Goal: Navigation & Orientation: Find specific page/section

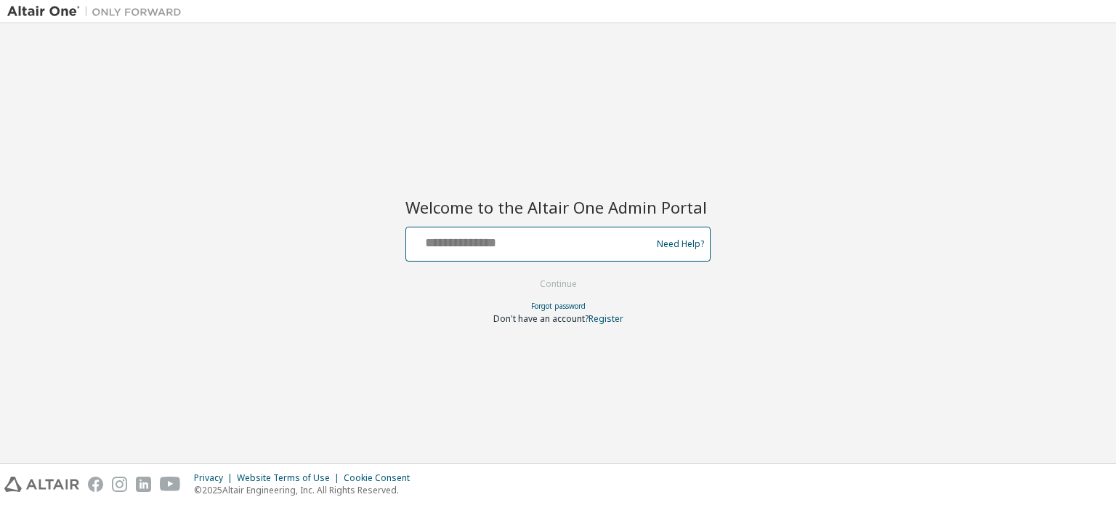
click at [505, 240] on input "text" at bounding box center [530, 240] width 237 height 21
type input "**********"
click at [547, 278] on button "Continue" at bounding box center [558, 284] width 68 height 22
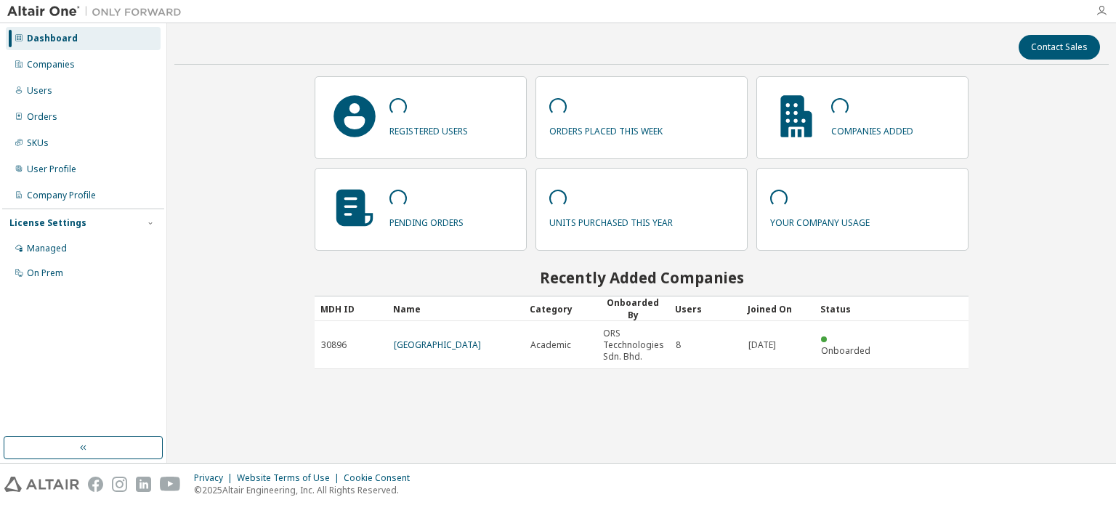
click at [1102, 14] on icon "button" at bounding box center [1101, 11] width 12 height 12
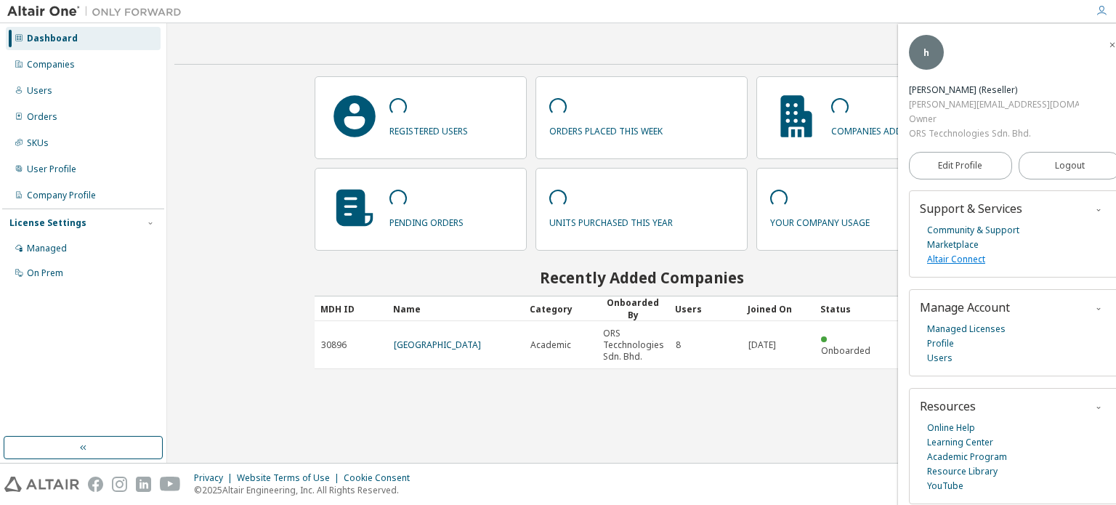
click at [952, 252] on link "Altair Connect" at bounding box center [956, 259] width 58 height 15
click at [964, 237] on link "Marketplace" at bounding box center [953, 244] width 52 height 15
click at [1108, 41] on icon "button" at bounding box center [1112, 45] width 9 height 9
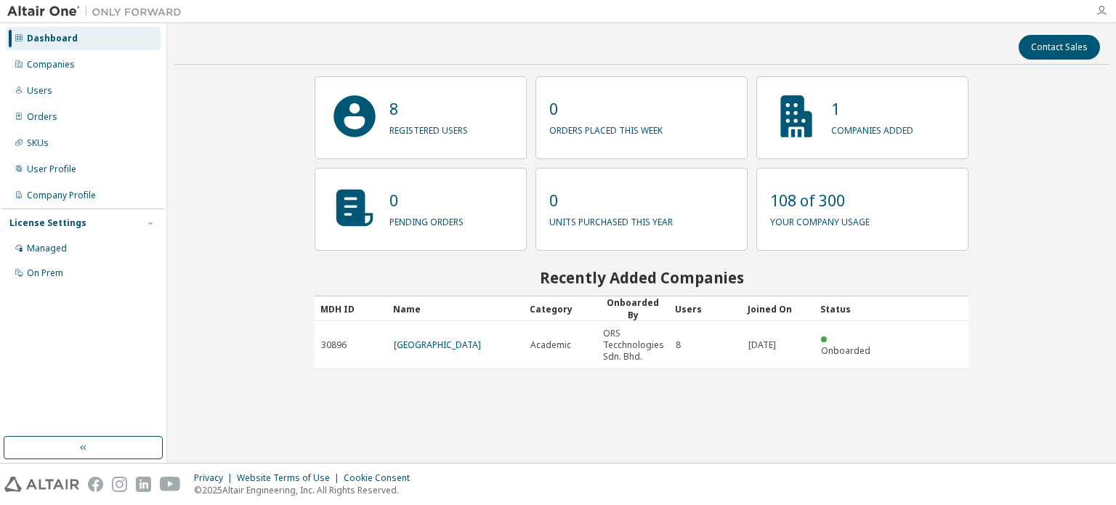
click at [1100, 11] on icon "button" at bounding box center [1101, 11] width 12 height 12
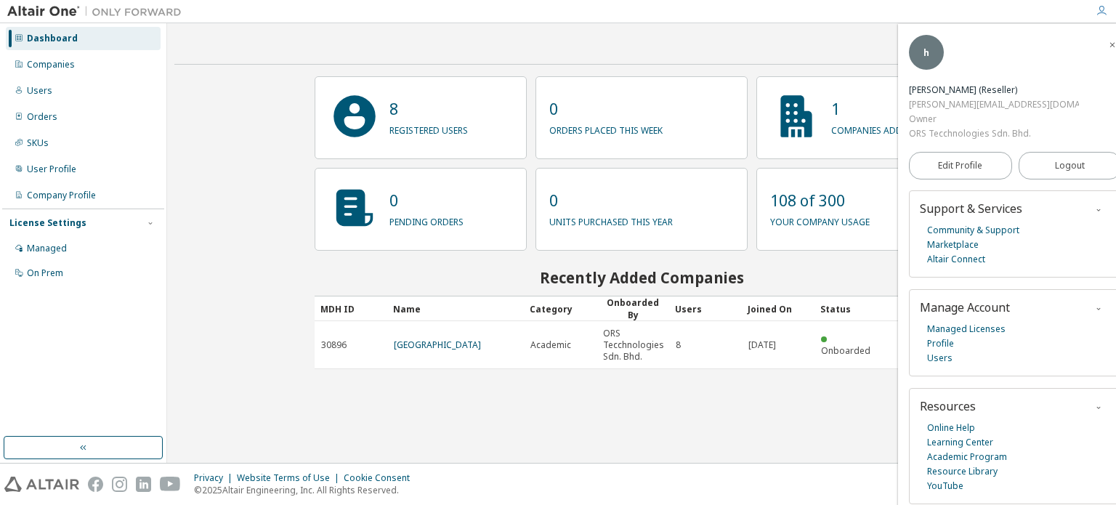
click at [449, 431] on div "Contact Sales 8 registered users 0 orders placed this week 1 companies added 0 …" at bounding box center [641, 243] width 934 height 425
